Goal: Task Accomplishment & Management: Use online tool/utility

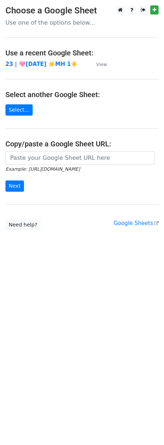
click at [47, 60] on td "23 | 🩷[DATE] ☀️MH 1☀️" at bounding box center [46, 64] width 83 height 8
click at [49, 65] on strong "23 | 🩷[DATE] ☀️MH 1☀️" at bounding box center [41, 64] width 72 height 7
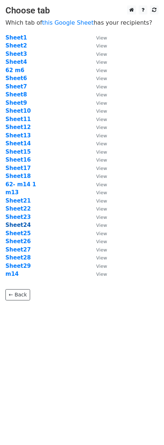
click at [21, 223] on strong "Sheet24" at bounding box center [17, 225] width 25 height 7
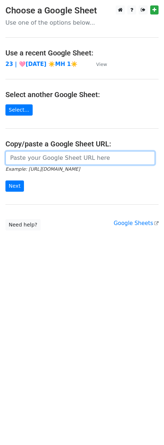
click at [53, 158] on input "url" at bounding box center [79, 158] width 149 height 14
paste input "https://docs.google.com/spreadsheets/d/1H5qNp7Xkk8SIFNxkYr5Ut5zbkmQ3YhT5B6dhGpP…"
type input "https://docs.google.com/spreadsheets/d/1H5qNp7Xkk8SIFNxkYr5Ut5zbkmQ3YhT5B6dhGpP…"
click at [5, 181] on input "Next" at bounding box center [14, 186] width 18 height 11
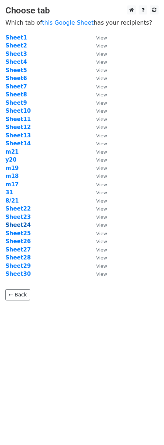
click at [22, 227] on strong "Sheet24" at bounding box center [17, 225] width 25 height 7
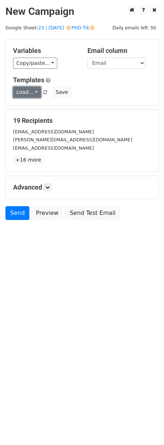
click at [24, 87] on link "Load..." at bounding box center [27, 92] width 28 height 11
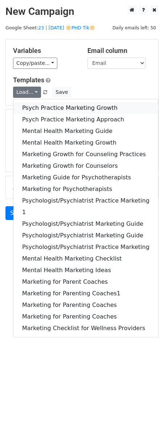
click at [30, 113] on link "Psych Practice Marketing Growth" at bounding box center [85, 108] width 145 height 12
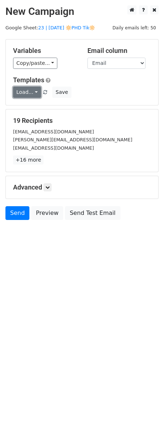
click at [26, 90] on link "Load..." at bounding box center [27, 92] width 28 height 11
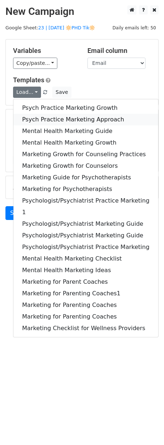
click at [27, 121] on link "Psych Practice Marketing Approach" at bounding box center [85, 120] width 145 height 12
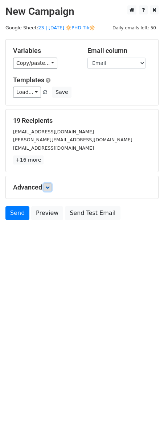
click at [48, 187] on icon at bounding box center [47, 187] width 4 height 4
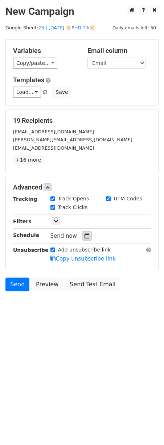
click at [82, 231] on div at bounding box center [87, 235] width 10 height 9
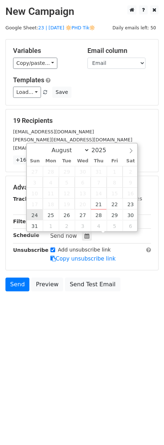
type input "2025-08-24 12:00"
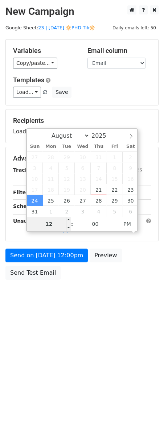
type input "7"
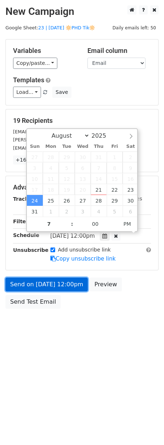
type input "2025-08-24 19:00"
click at [36, 288] on link "Send on Aug 24 at 12:00pm" at bounding box center [46, 285] width 82 height 14
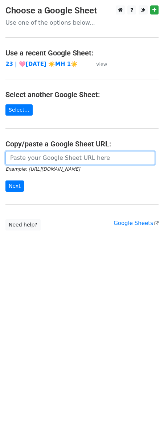
click at [30, 157] on input "url" at bounding box center [79, 158] width 149 height 14
paste input "https://docs.google.com/spreadsheets/d/1H5qNp7Xkk8SIFNxkYr5Ut5zbkmQ3YhT5B6dhGpP…"
type input "https://docs.google.com/spreadsheets/d/1H5qNp7Xkk8SIFNxkYr5Ut5zbkmQ3YhT5B6dhGpP…"
click at [5, 181] on input "Next" at bounding box center [14, 186] width 18 height 11
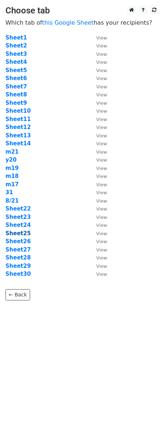
click at [25, 233] on strong "Sheet25" at bounding box center [17, 233] width 25 height 7
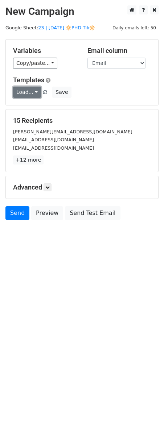
click at [34, 91] on link "Load..." at bounding box center [27, 92] width 28 height 11
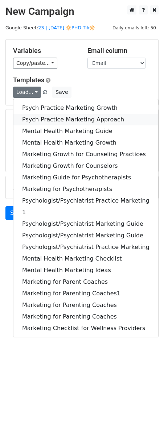
click at [34, 119] on link "Psych Practice Marketing Approach" at bounding box center [85, 120] width 145 height 12
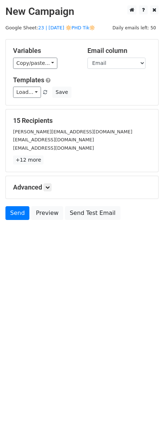
click at [49, 195] on div "Advanced Tracking Track Opens UTM Codes Track Clicks Filters Only include sprea…" at bounding box center [82, 187] width 152 height 22
click at [50, 189] on icon at bounding box center [47, 187] width 4 height 4
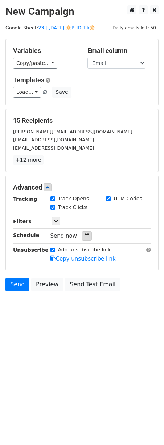
click at [84, 234] on icon at bounding box center [86, 236] width 5 height 5
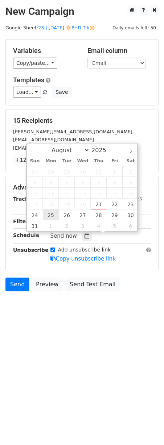
type input "2025-08-25 12:00"
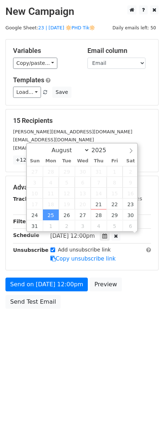
scroll to position [0, 0]
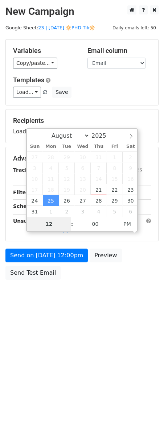
type input "7"
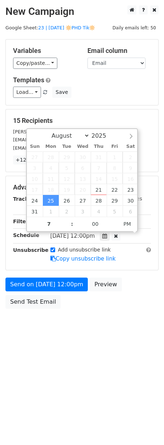
type input "2025-08-25 19:00"
click at [57, 294] on div "Send on Aug 25 at 12:00pm Preview Send Test Email" at bounding box center [82, 295] width 164 height 35
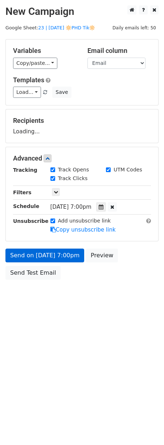
click at [63, 289] on body "New Campaign Daily emails left: 50 Google Sheet: 23 | AUG 21 🔆PHD Tik🔆 Variable…" at bounding box center [82, 158] width 164 height 307
click at [53, 260] on link "Send on Aug 25 at 7:00pm" at bounding box center [44, 256] width 79 height 14
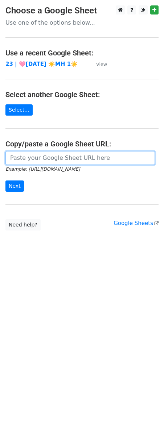
click at [51, 157] on input "url" at bounding box center [79, 158] width 149 height 14
paste input "https://docs.google.com/spreadsheets/d/1H5qNp7Xkk8SIFNxkYr5Ut5zbkmQ3YhT5B6dhGpP…"
type input "https://docs.google.com/spreadsheets/d/1H5qNp7Xkk8SIFNxkYr5Ut5zbkmQ3YhT5B6dhGpP…"
click at [5, 181] on input "Next" at bounding box center [14, 186] width 18 height 11
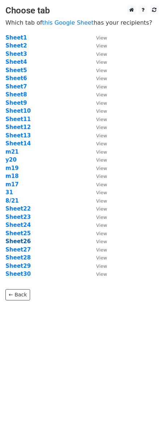
click at [17, 240] on strong "Sheet26" at bounding box center [17, 241] width 25 height 7
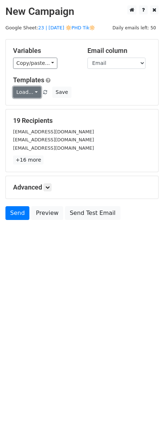
click at [23, 96] on link "Load..." at bounding box center [27, 92] width 28 height 11
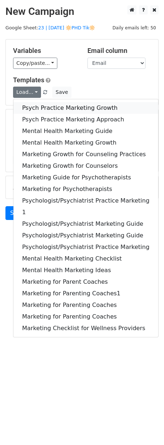
click at [25, 107] on link "Psych Practice Marketing Growth" at bounding box center [85, 108] width 145 height 12
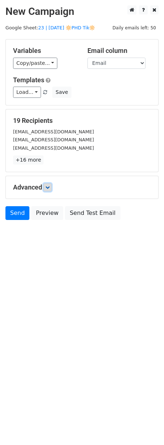
click at [49, 191] on link at bounding box center [48, 188] width 8 height 8
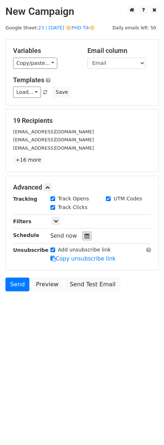
click at [85, 239] on icon at bounding box center [86, 236] width 5 height 5
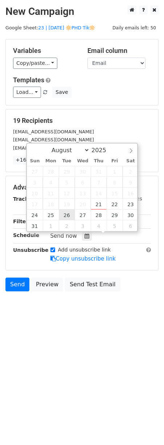
type input "[DATE] 12:00"
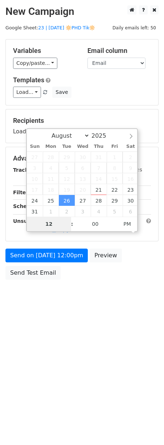
type input "6"
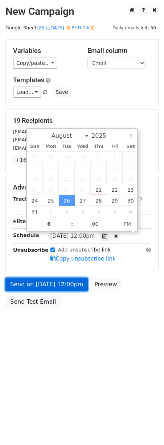
type input "[DATE] 18:00"
click at [59, 280] on link "Send on [DATE] 12:00pm" at bounding box center [46, 285] width 82 height 14
